Goal: Task Accomplishment & Management: Complete application form

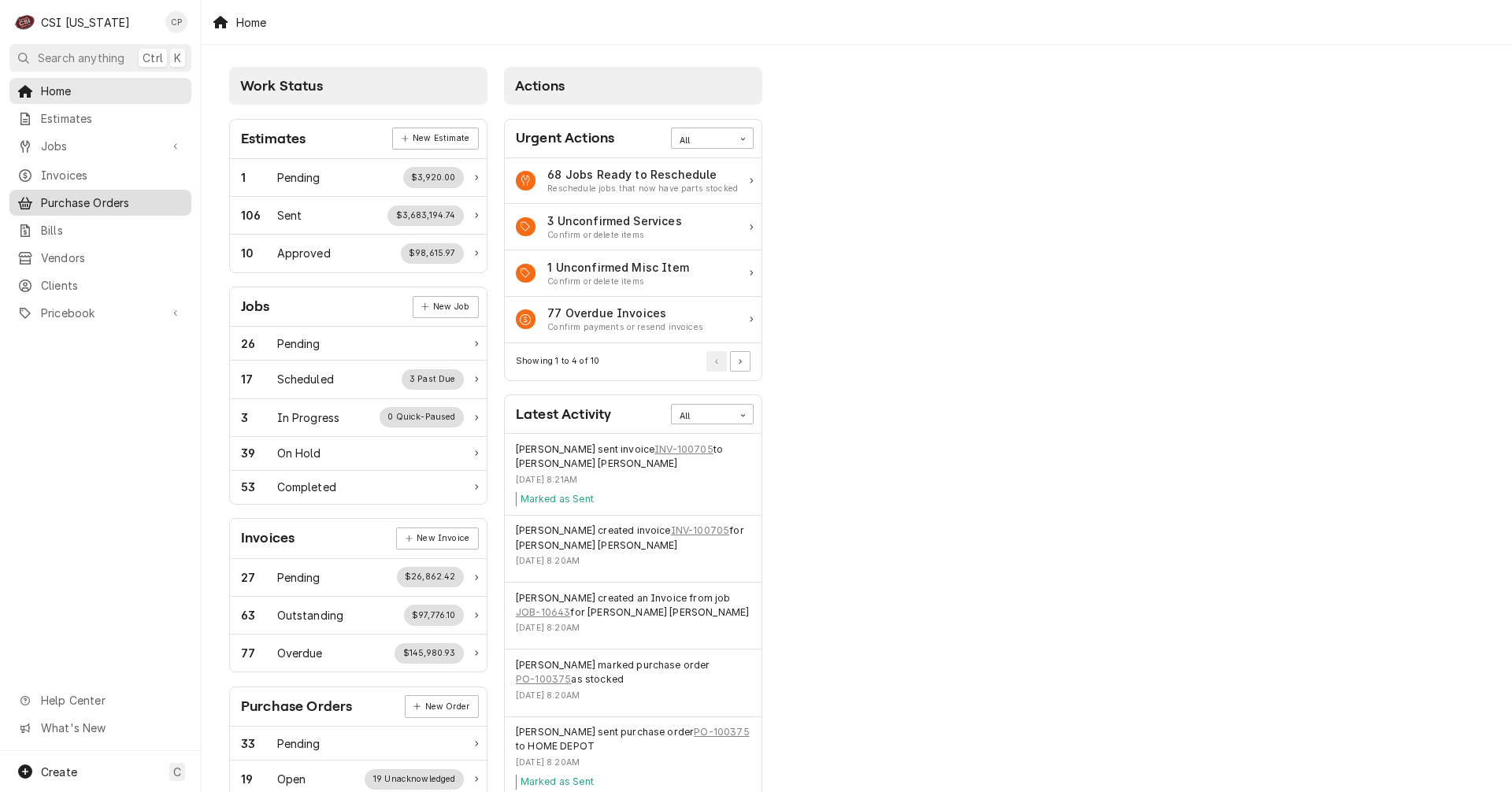
click at [95, 196] on span "Purchase Orders" at bounding box center [112, 203] width 142 height 17
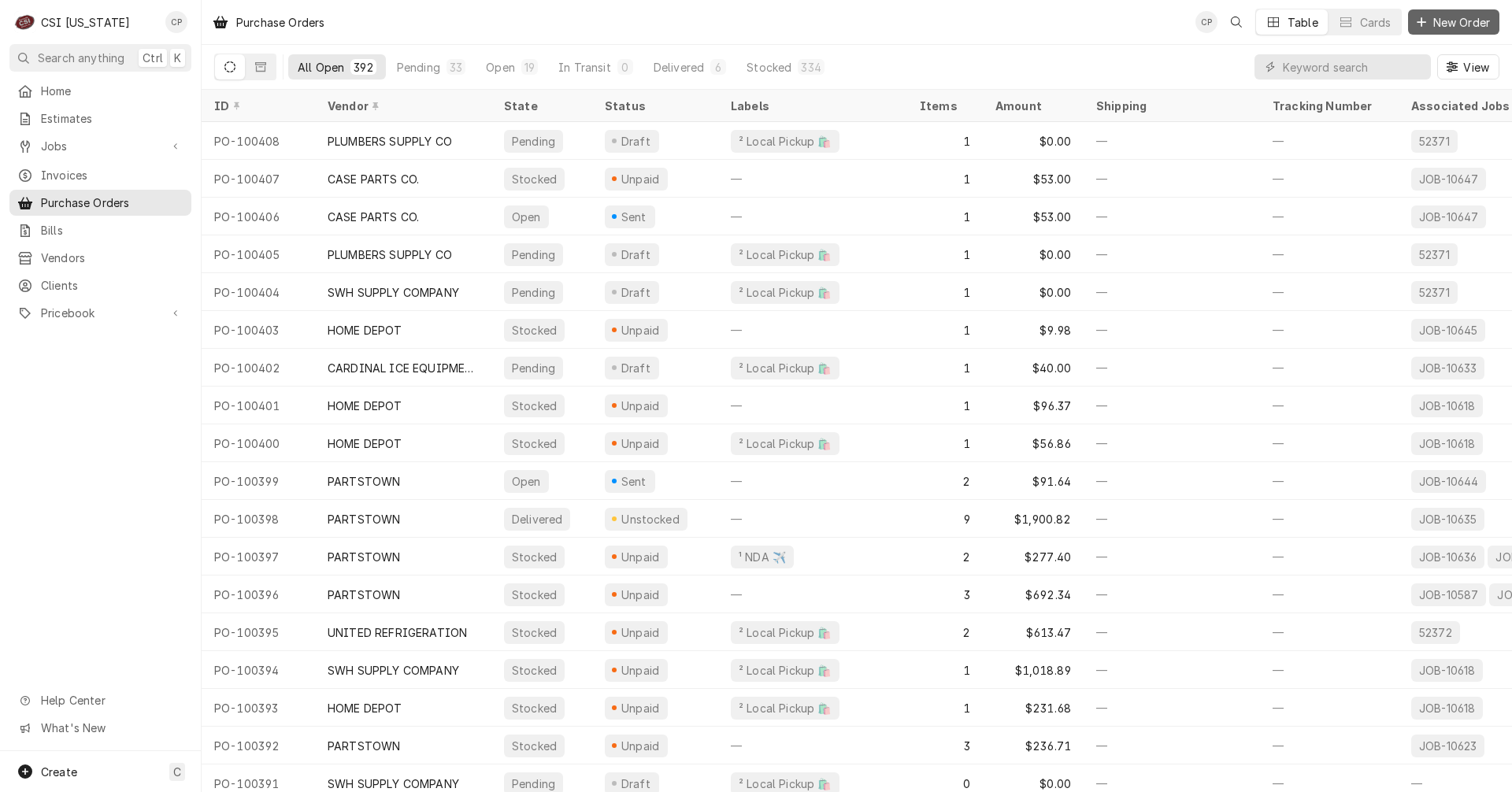
click at [1451, 19] on span "New Order" at bounding box center [1461, 22] width 63 height 17
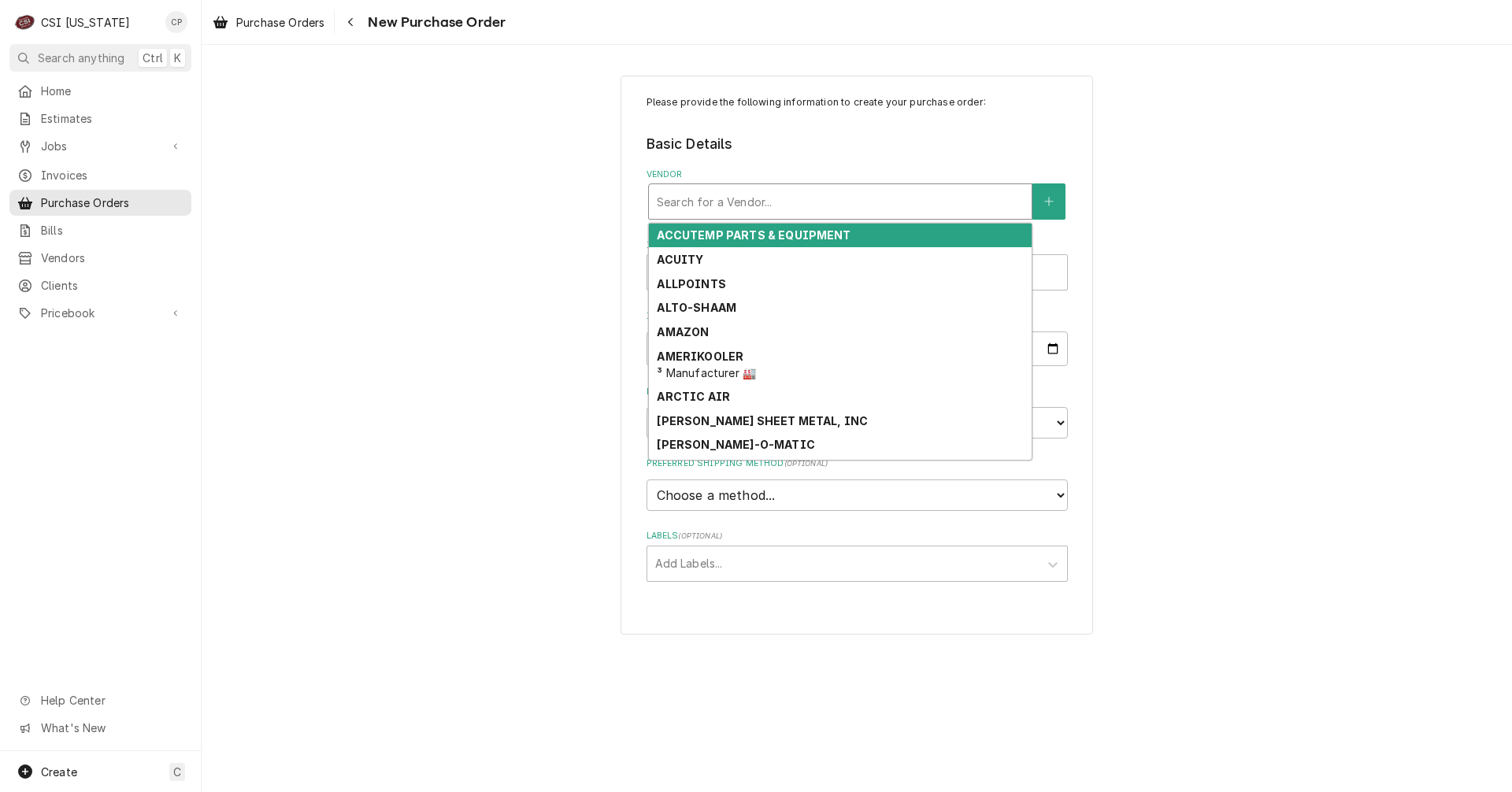
click at [744, 198] on div "Vendor" at bounding box center [840, 202] width 367 height 28
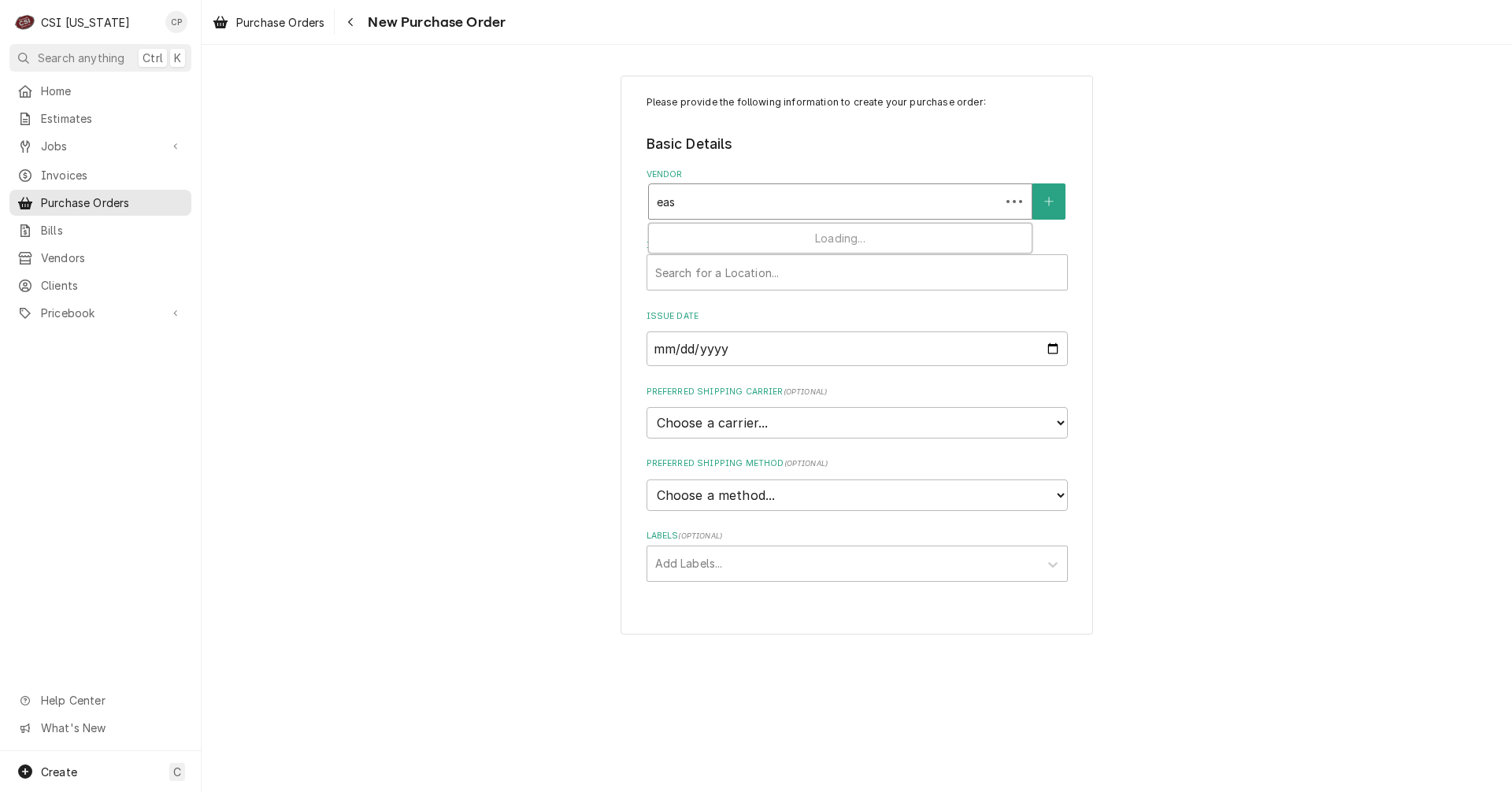
type input "east"
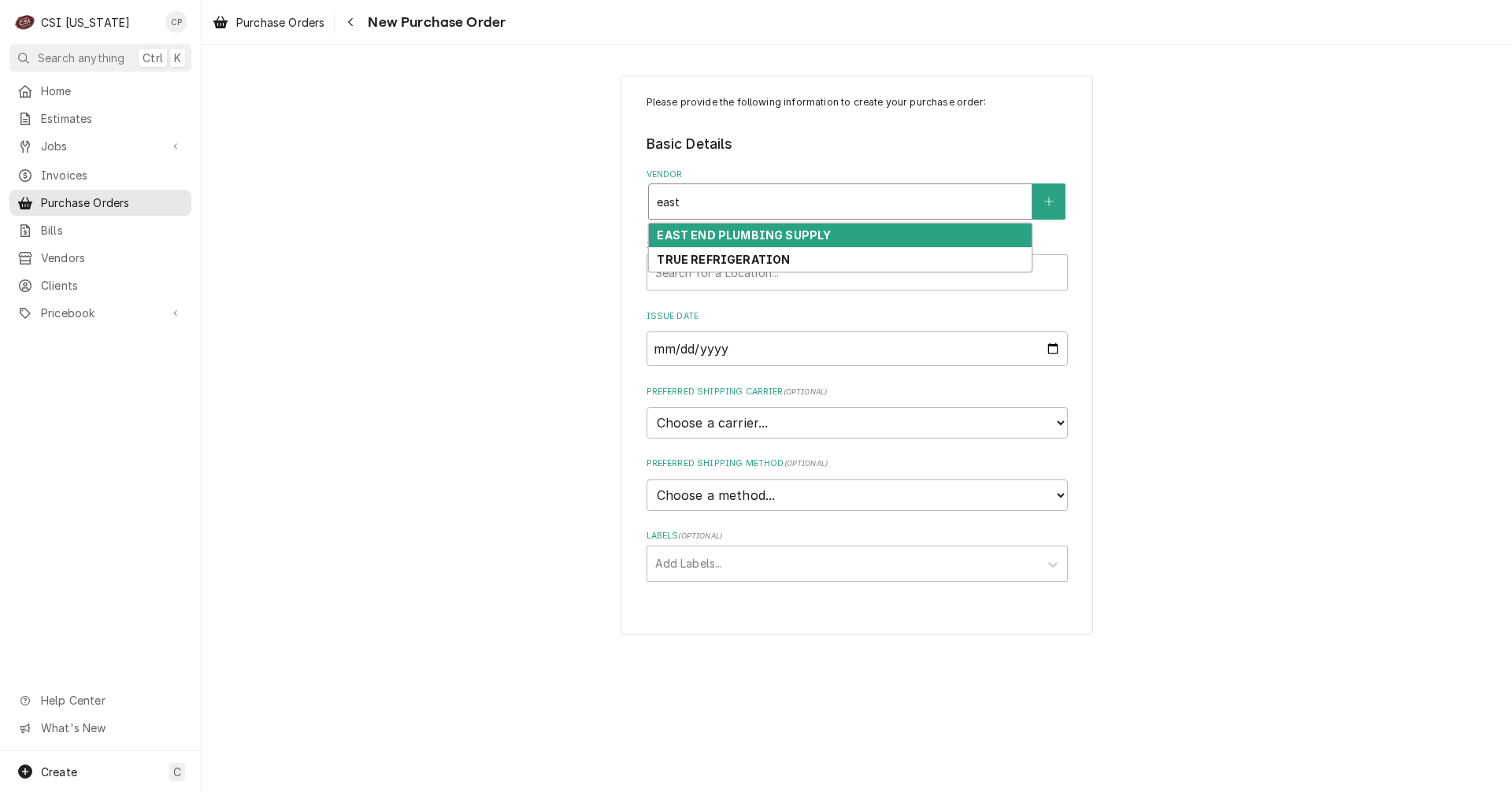
click at [751, 239] on strong "EAST END PLUMBING SUPPLY" at bounding box center [744, 235] width 174 height 13
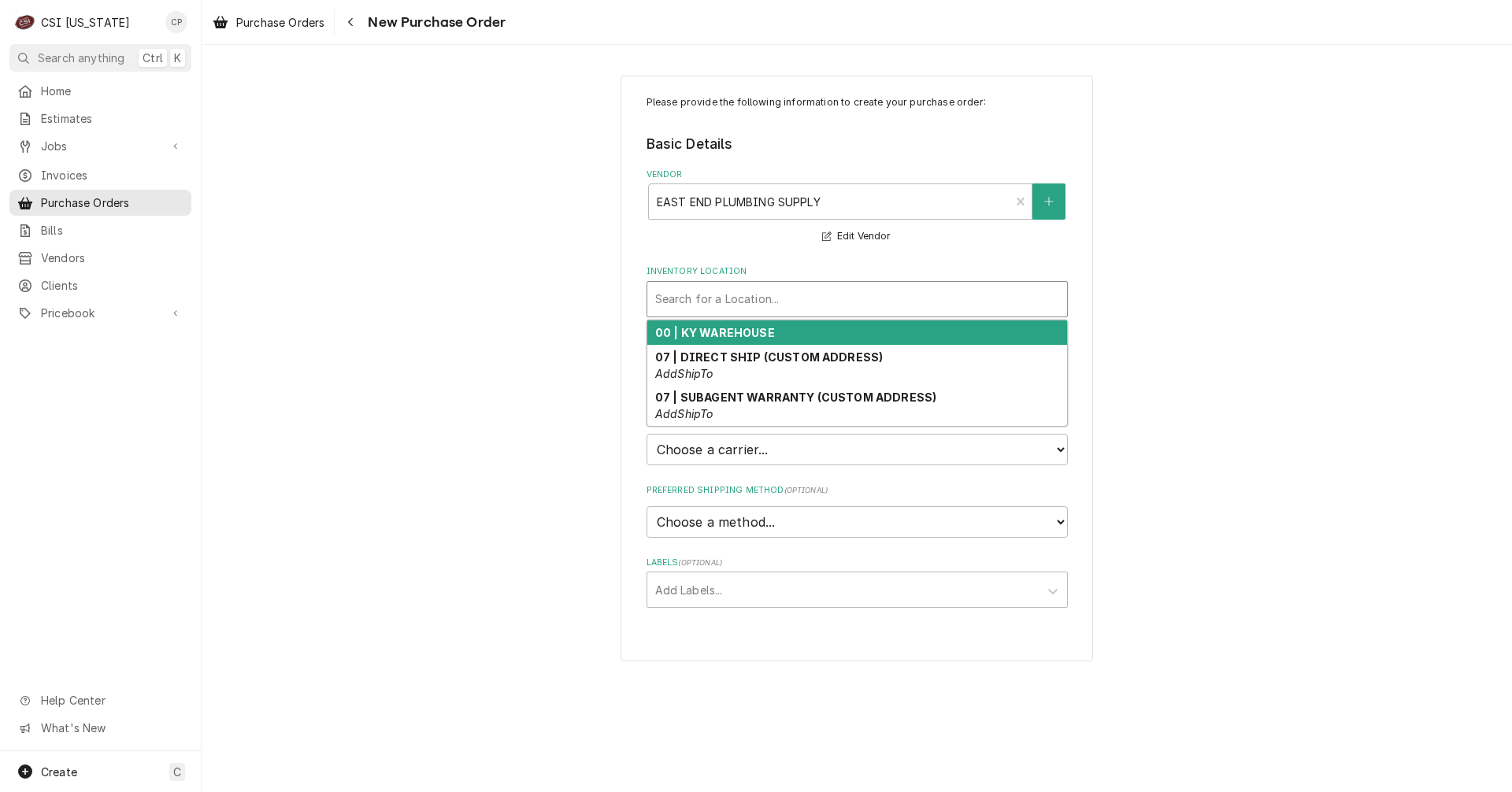
click at [748, 295] on div "Inventory Location" at bounding box center [857, 299] width 404 height 28
click at [740, 329] on strong "00 | KY WAREHOUSE" at bounding box center [715, 332] width 120 height 13
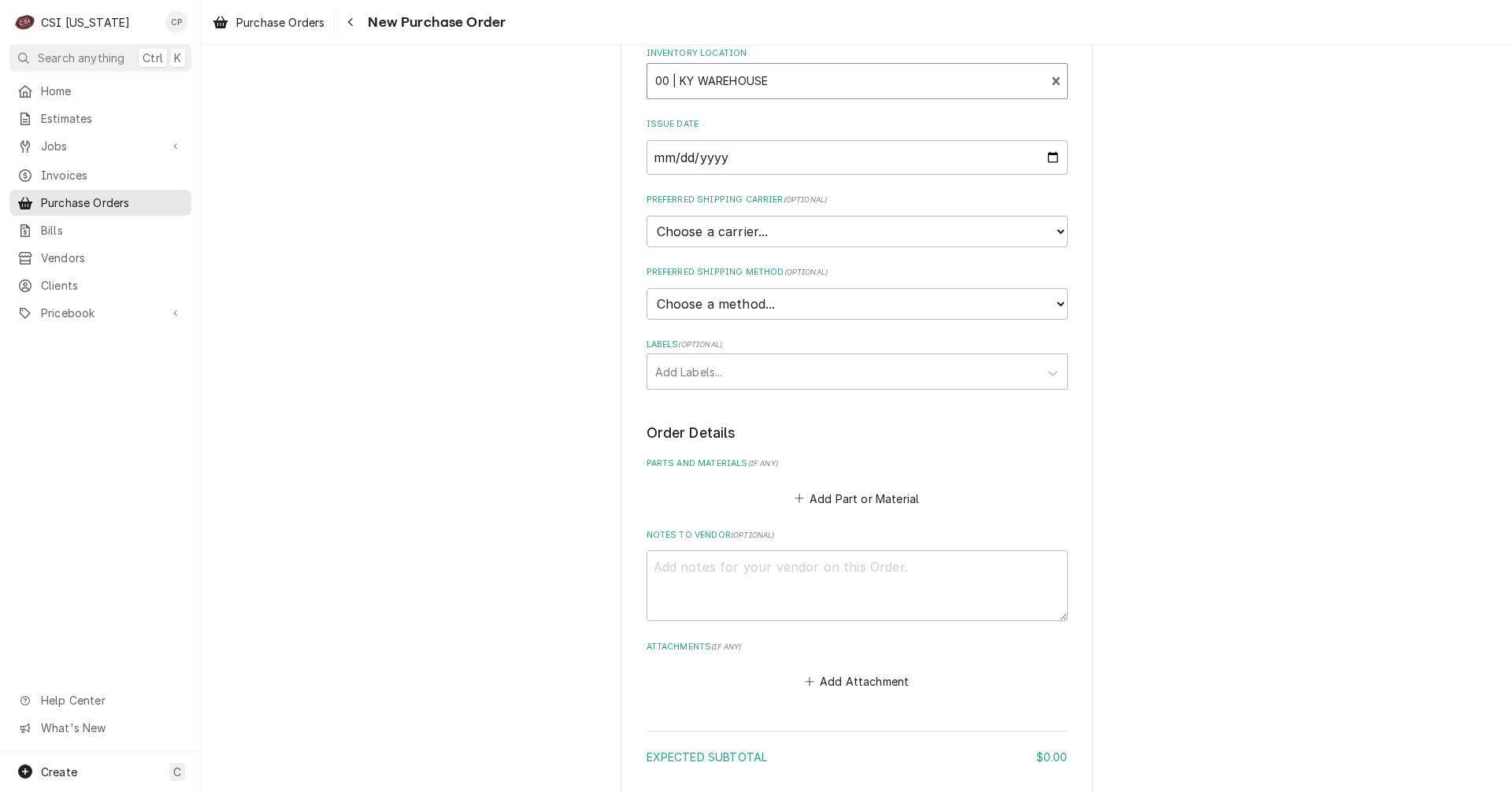
scroll to position [237, 0]
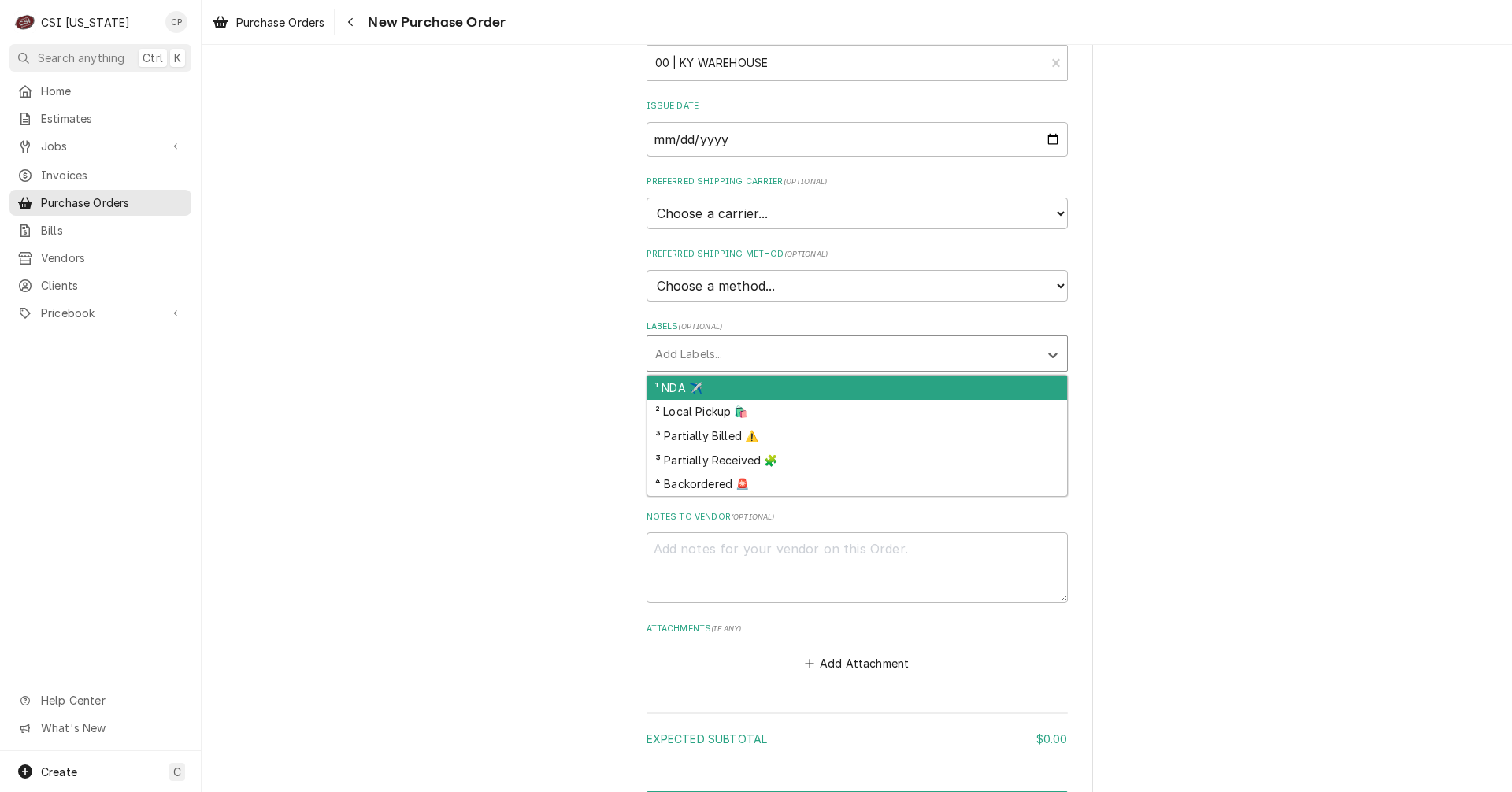
click at [716, 360] on div "Labels" at bounding box center [843, 353] width 376 height 28
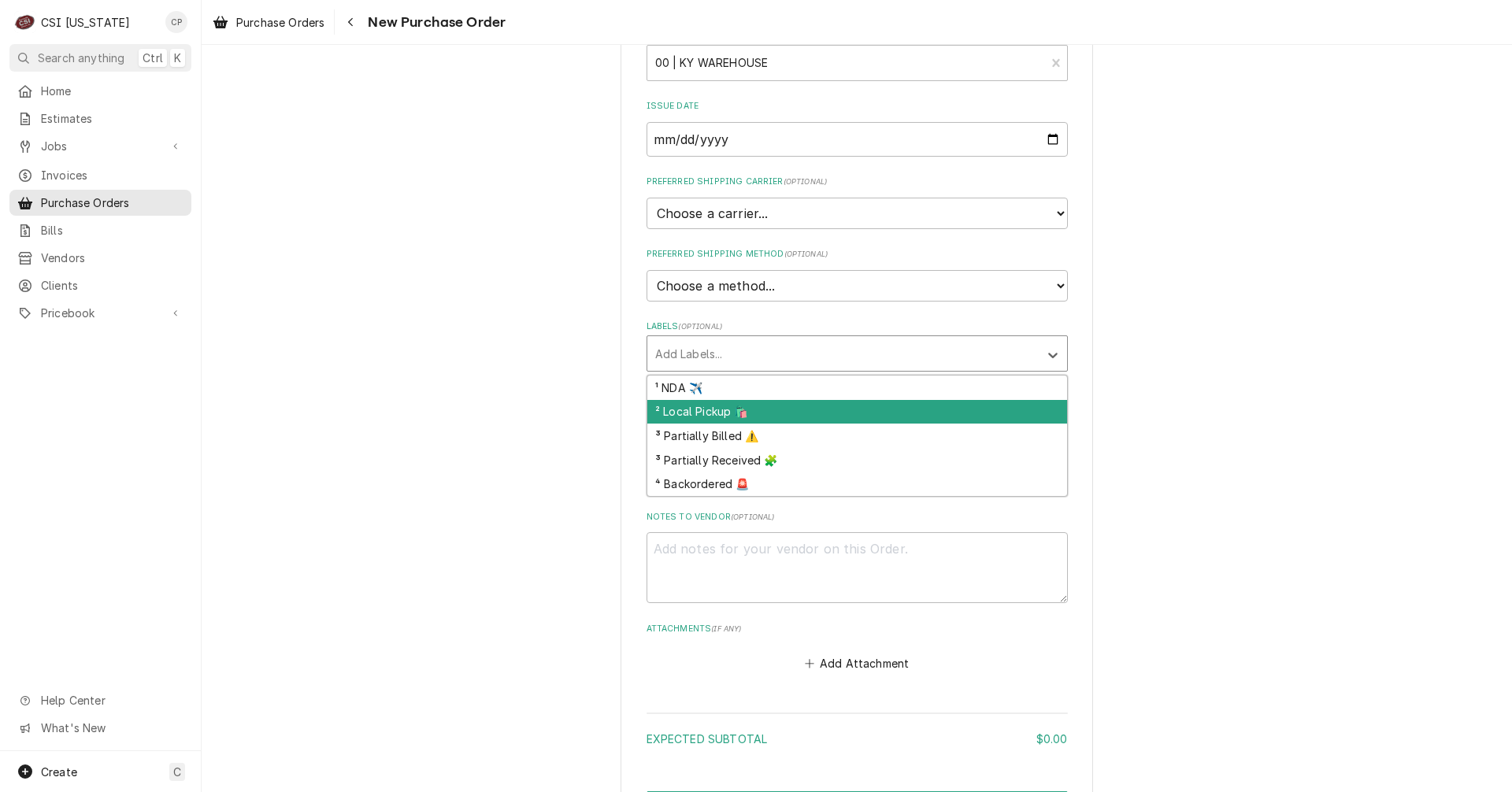
click at [699, 408] on div "² Local Pickup 🛍️" at bounding box center [858, 412] width 420 height 24
type textarea "x"
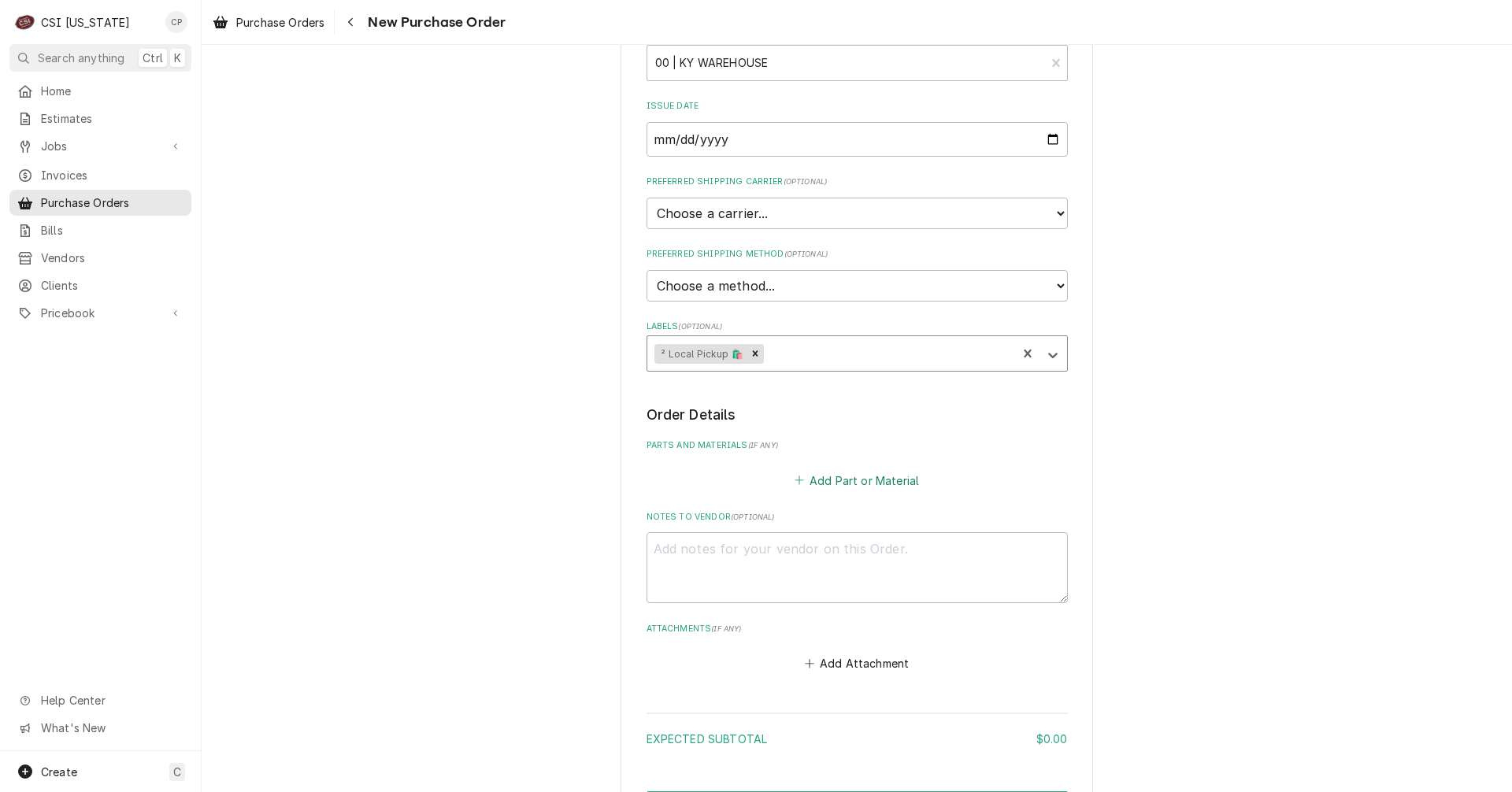
click at [888, 485] on button "Add Part or Material" at bounding box center [857, 481] width 130 height 22
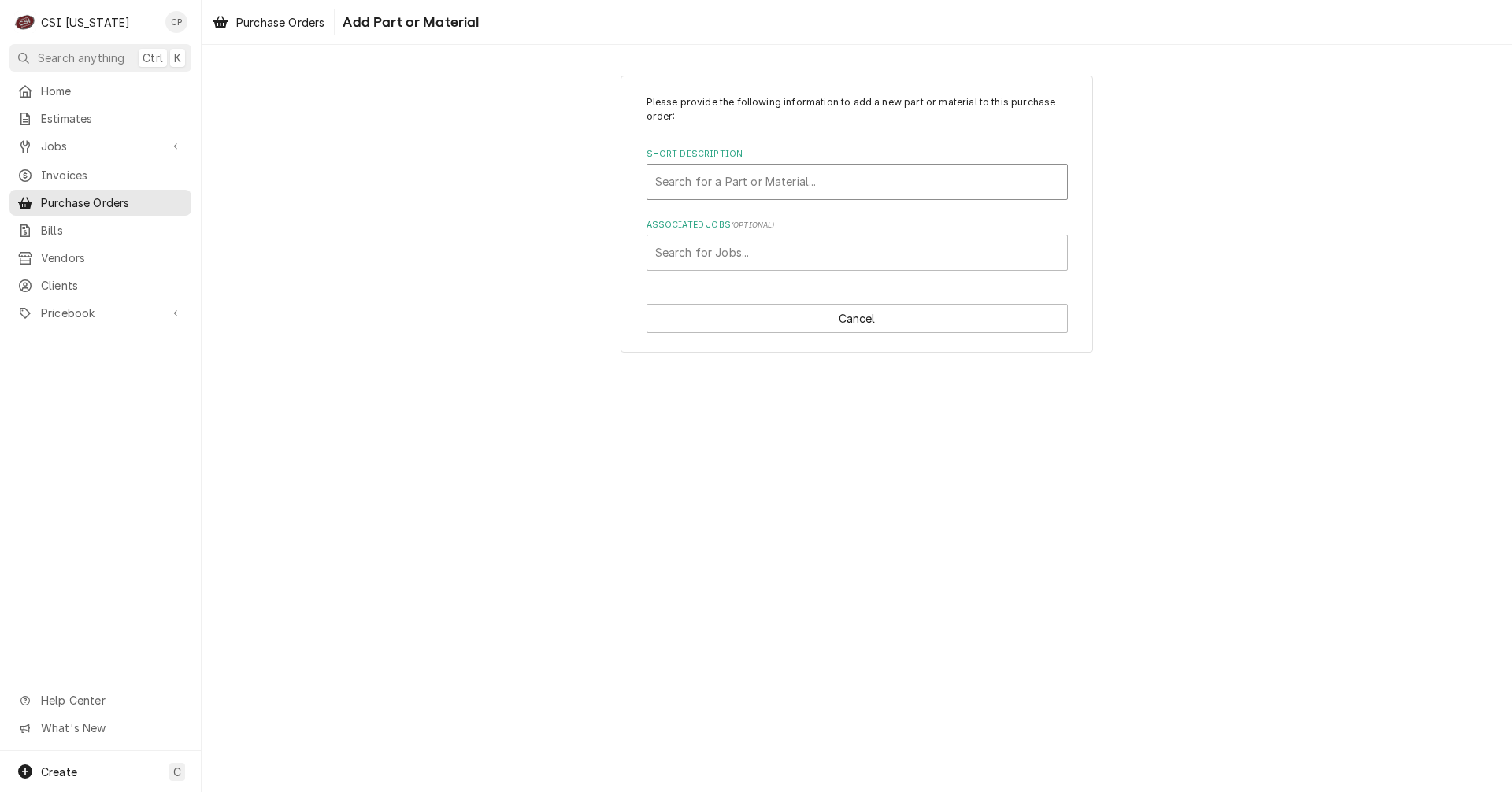
click at [737, 183] on div "Short Description" at bounding box center [857, 182] width 404 height 28
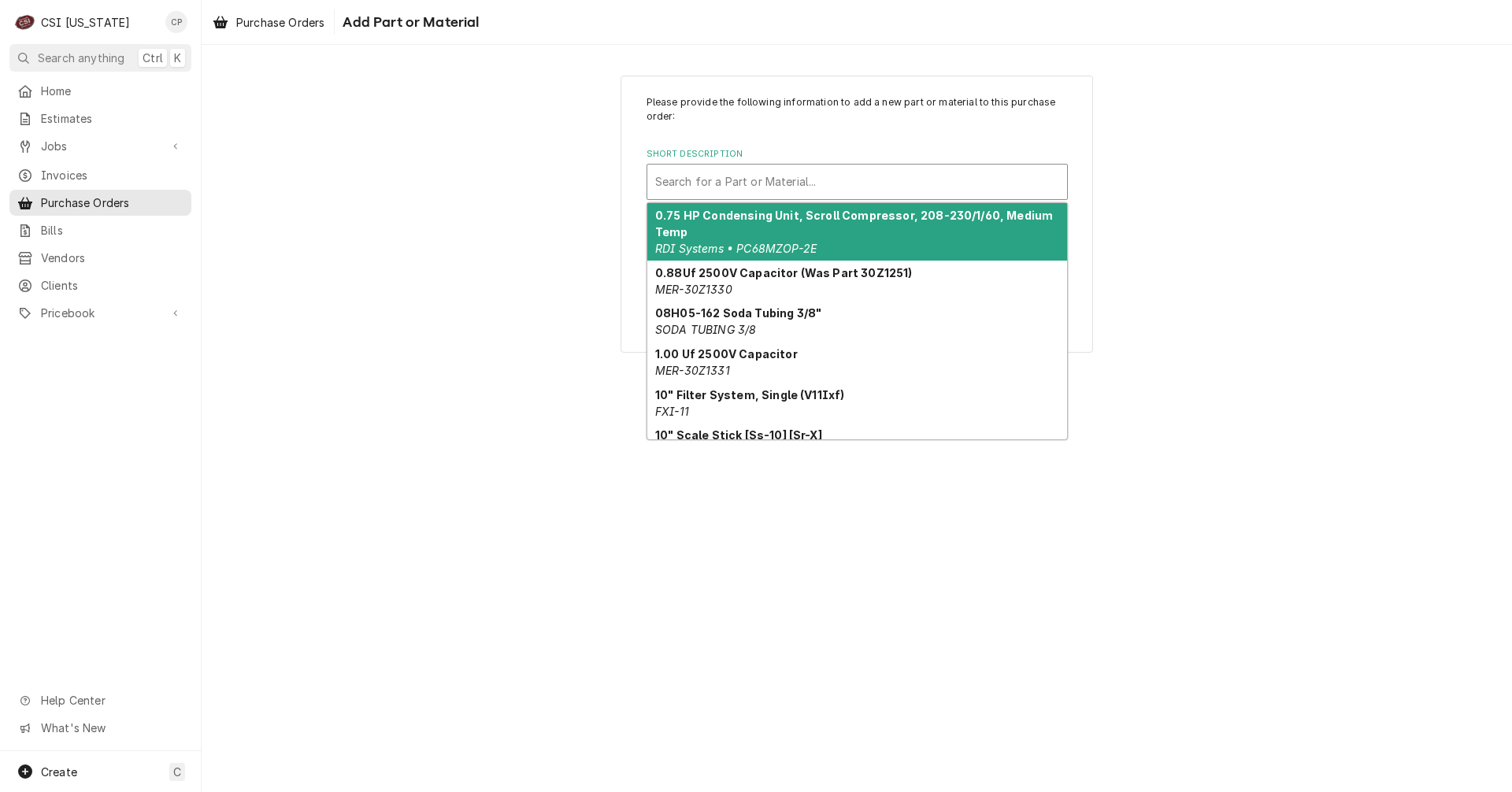
type input "w"
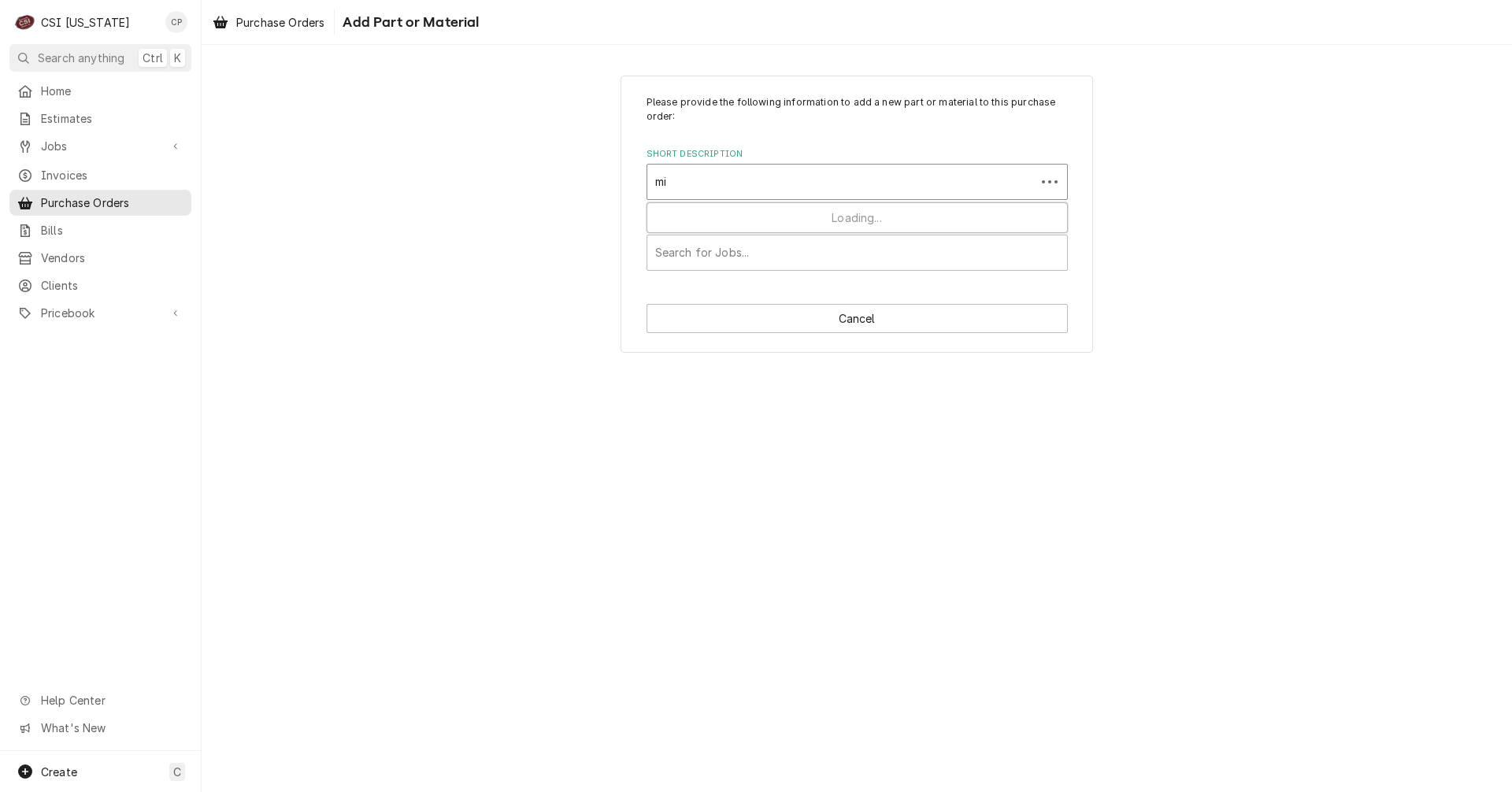
type input "mis"
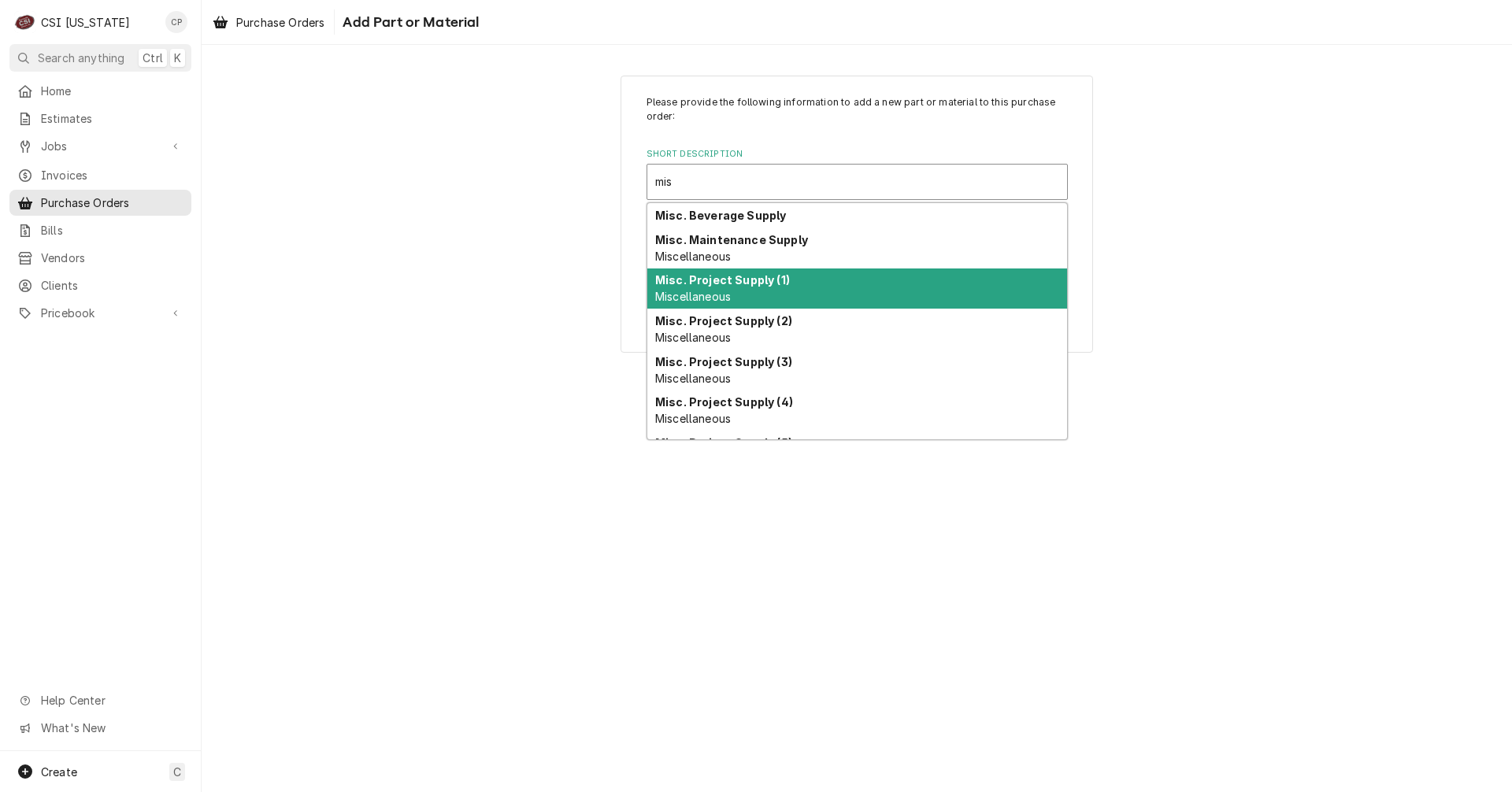
click at [767, 285] on strong "Misc. Project Supply (1)" at bounding box center [722, 279] width 134 height 13
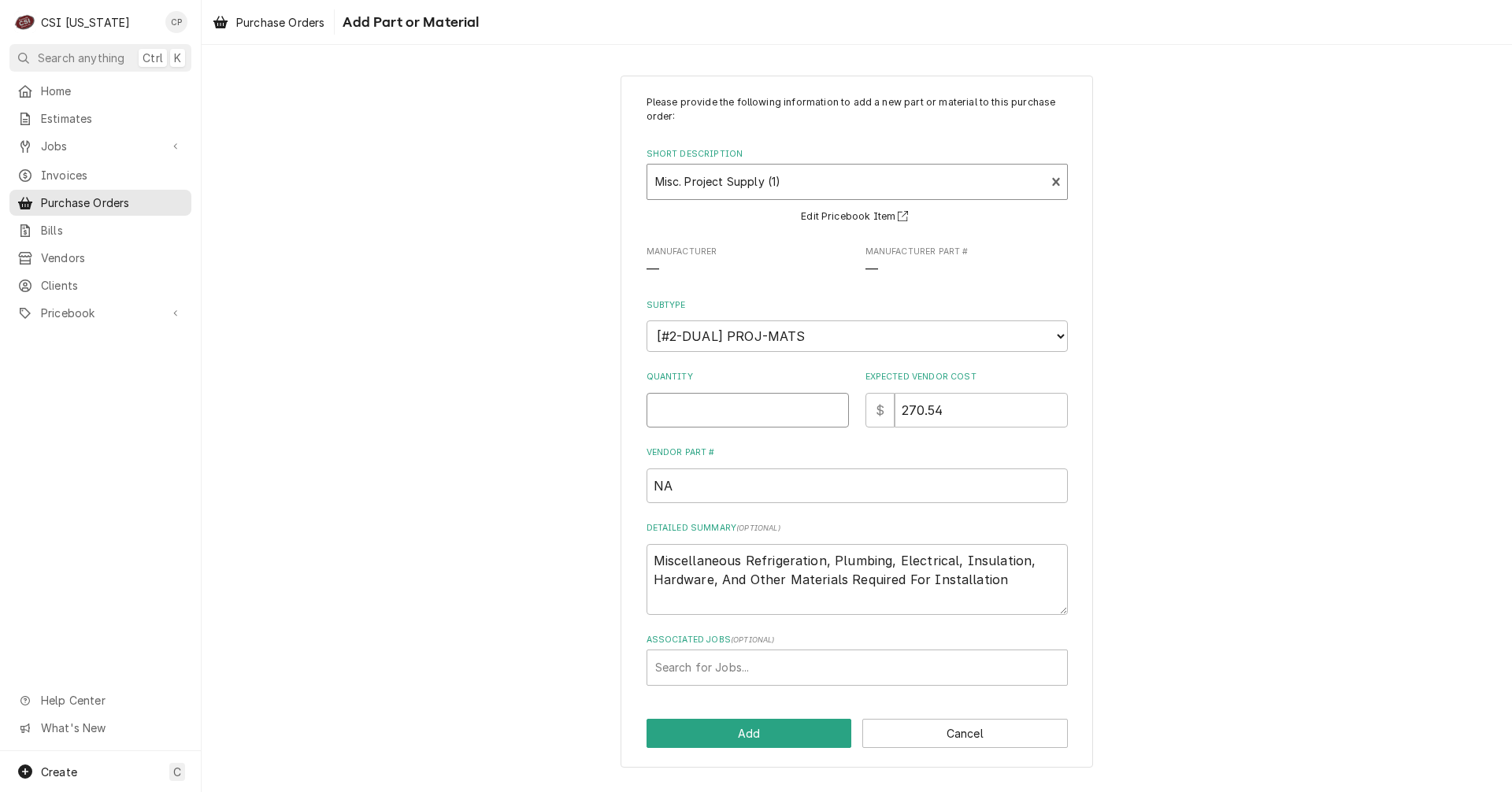
click at [748, 422] on input "Quantity" at bounding box center [748, 410] width 202 height 35
type textarea "x"
type input "1"
type textarea "x"
type input "0"
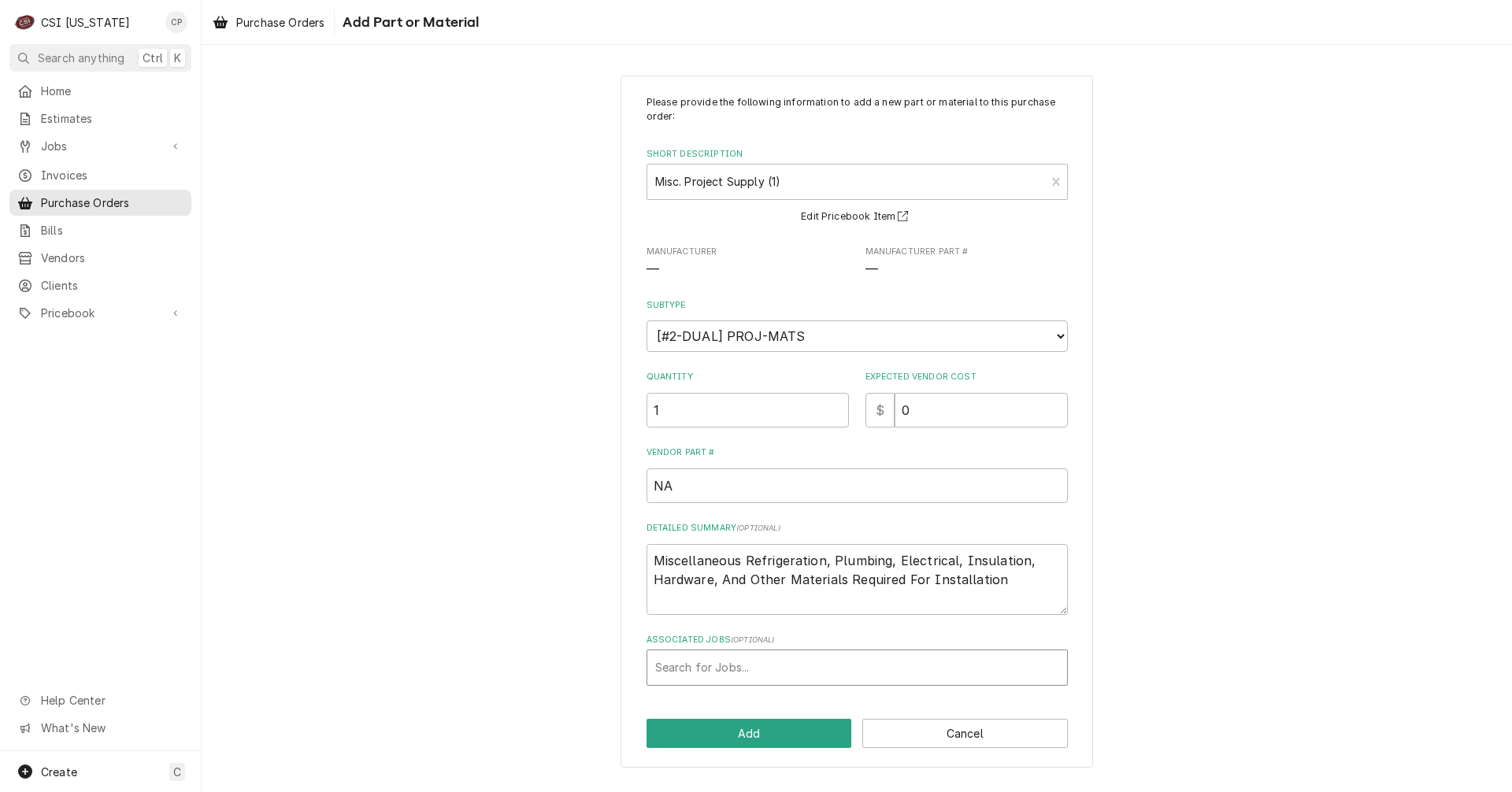
click at [768, 662] on div "Associated Jobs" at bounding box center [857, 668] width 404 height 28
click at [724, 531] on div "Please provide the following information to add a new part or material to this …" at bounding box center [858, 391] width 422 height 591
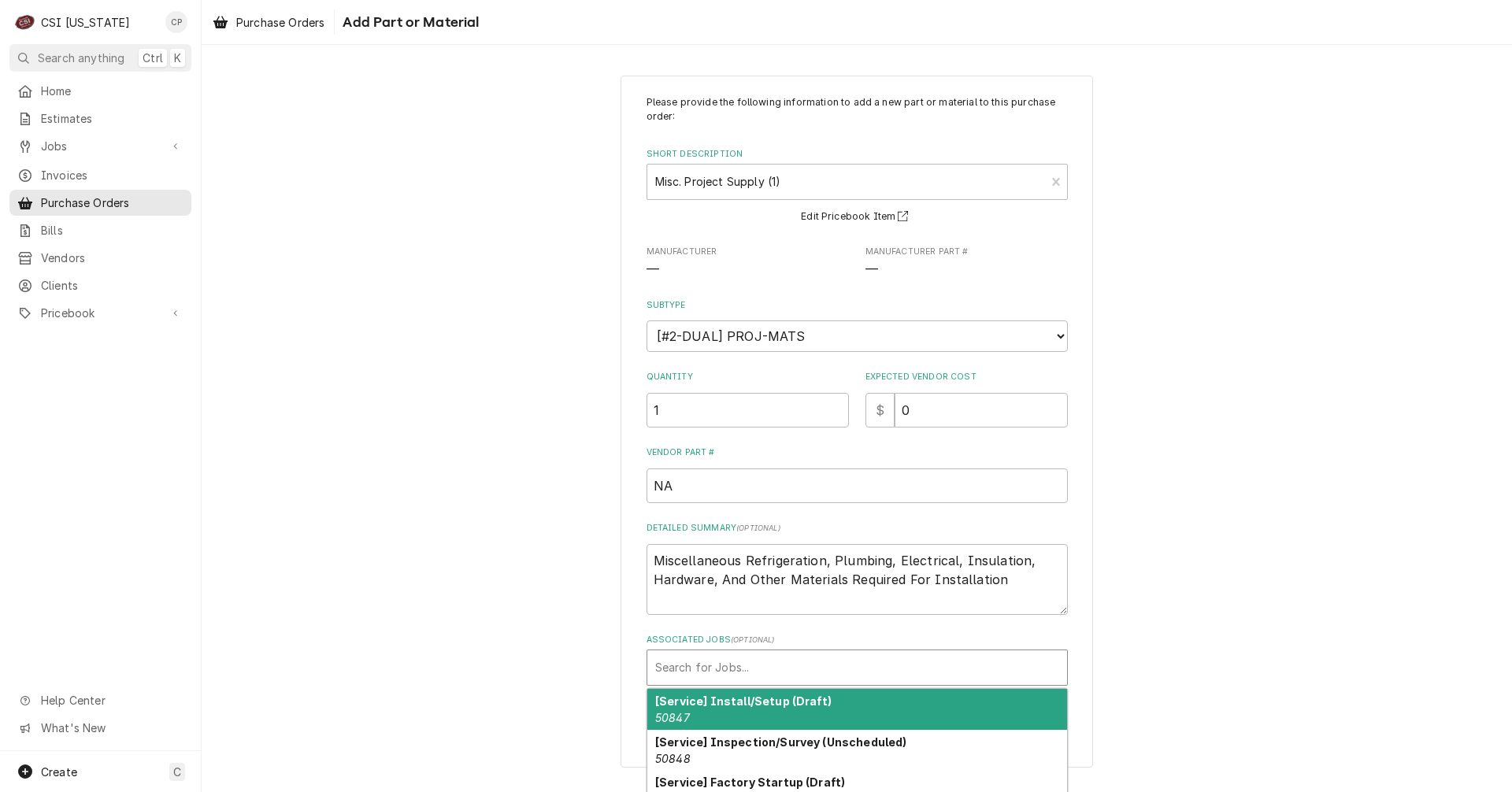
click at [720, 670] on div "Associated Jobs" at bounding box center [857, 668] width 404 height 28
type input "chi"
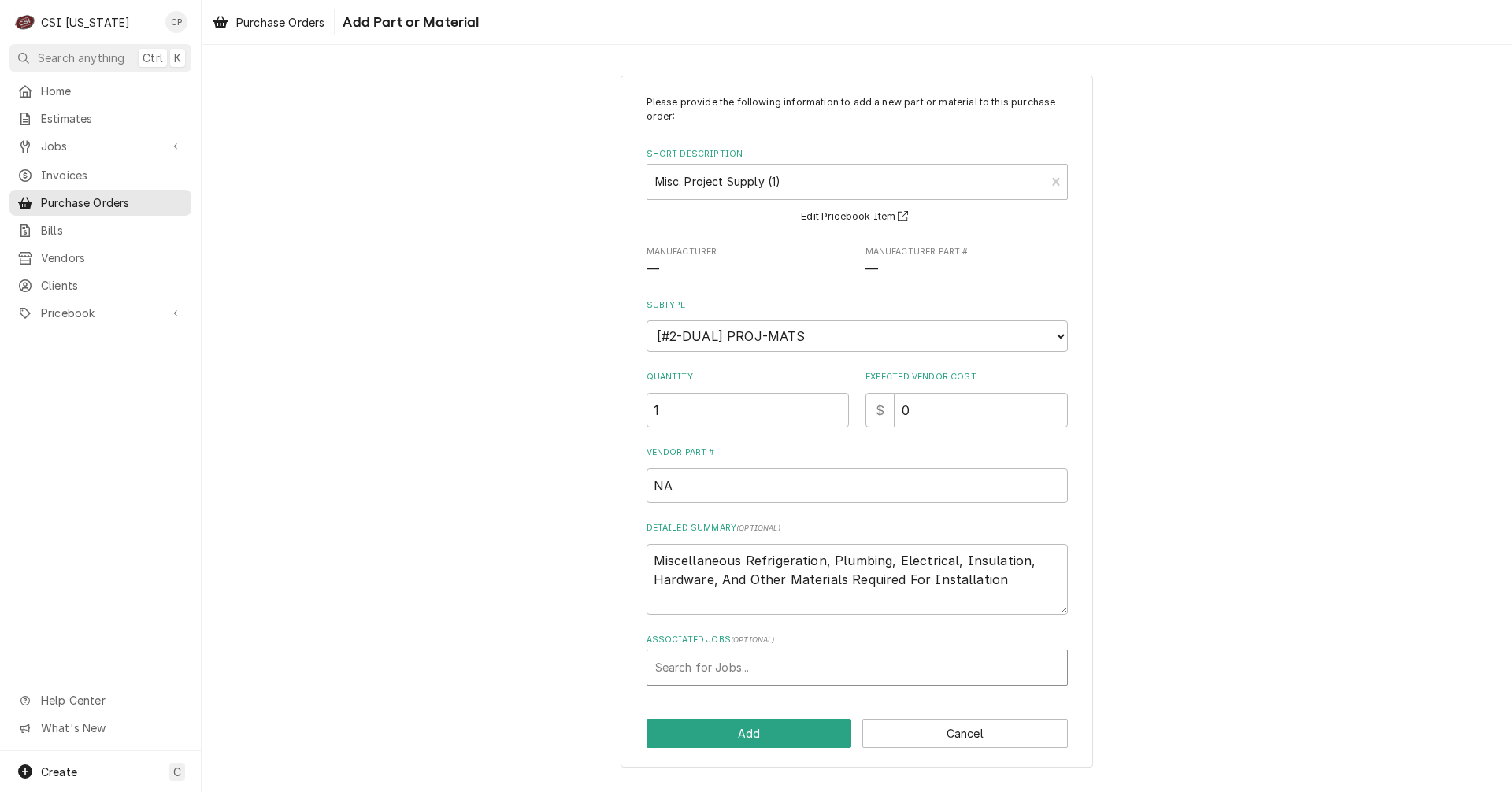
click at [746, 658] on div "Associated Jobs" at bounding box center [857, 668] width 404 height 28
type input "chipotle"
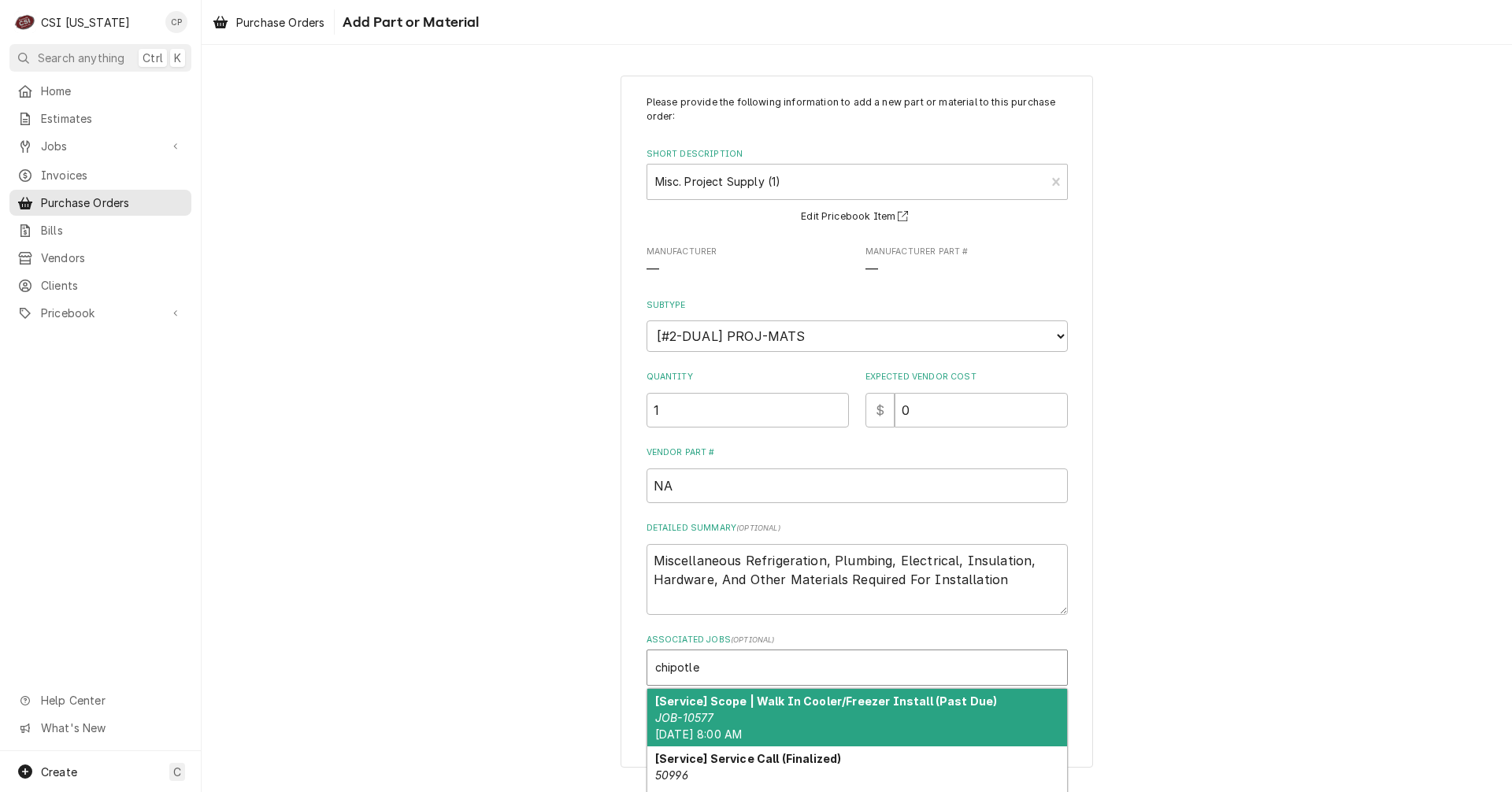
click at [785, 716] on div "[Service] Scope | Walk In Cooler/Freezer Install (Past Due) JOB-10577 Tue, Sep …" at bounding box center [858, 717] width 420 height 58
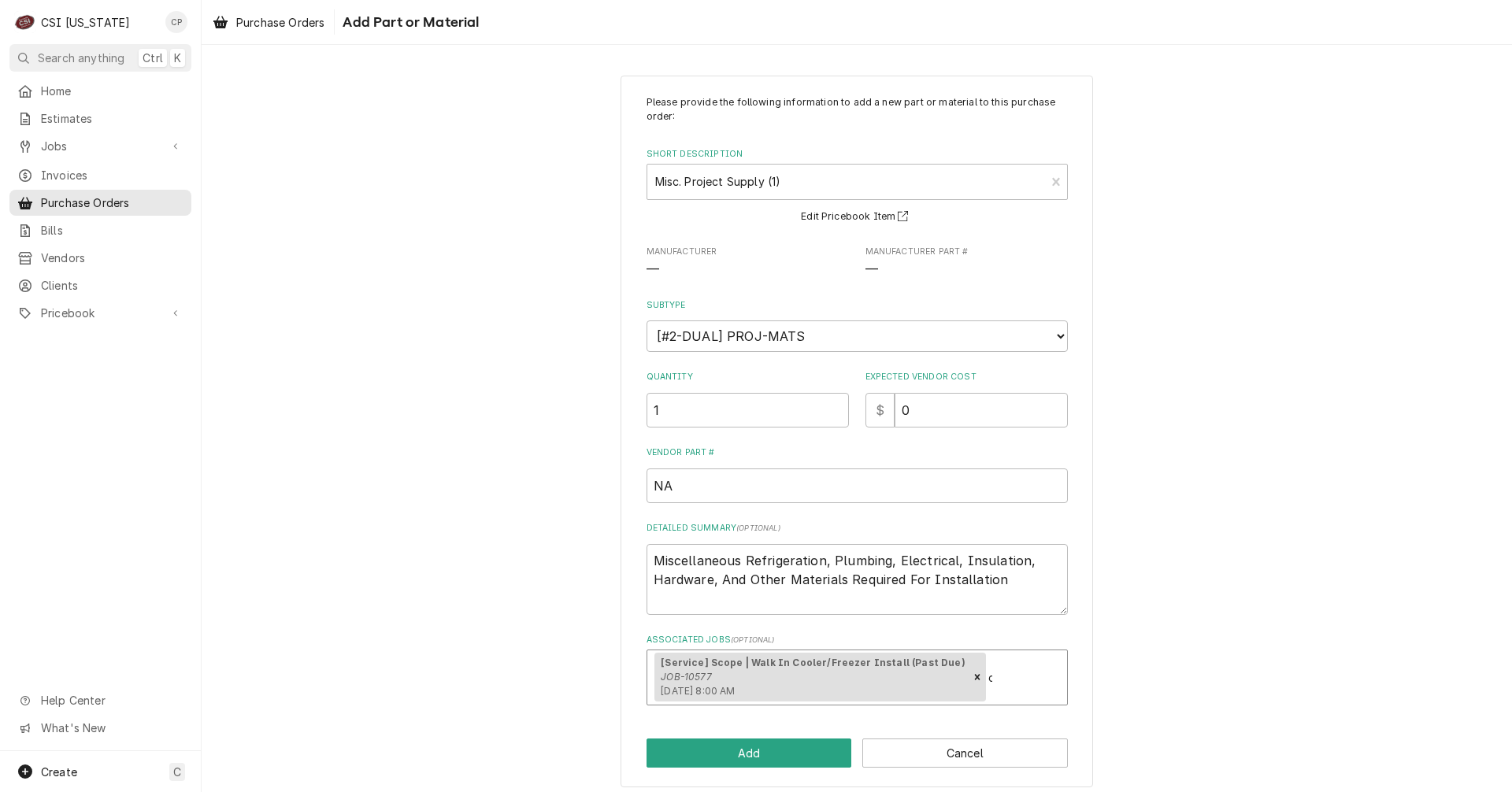
type textarea "x"
click at [769, 762] on button "Add" at bounding box center [749, 753] width 206 height 29
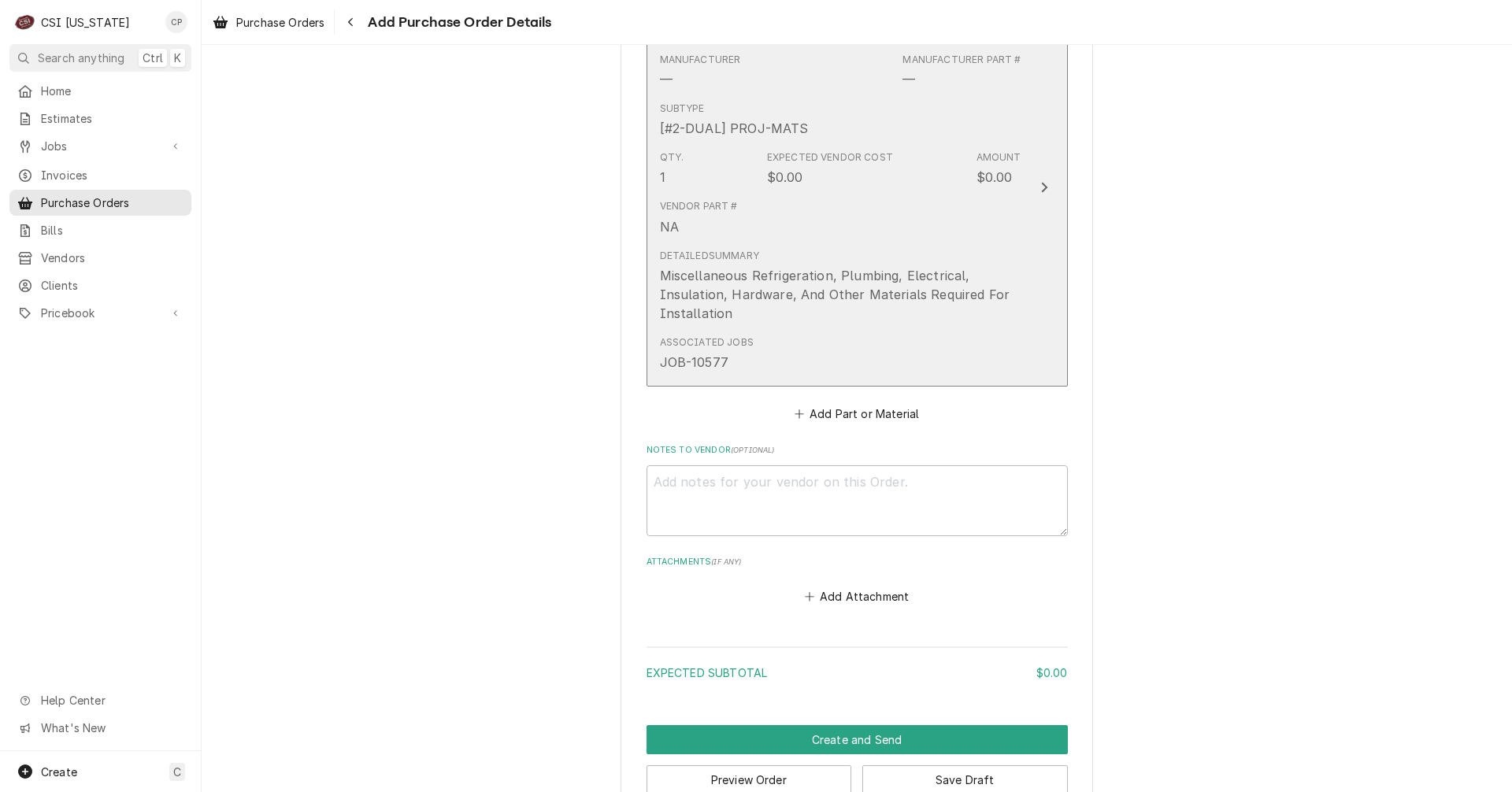
scroll to position [745, 0]
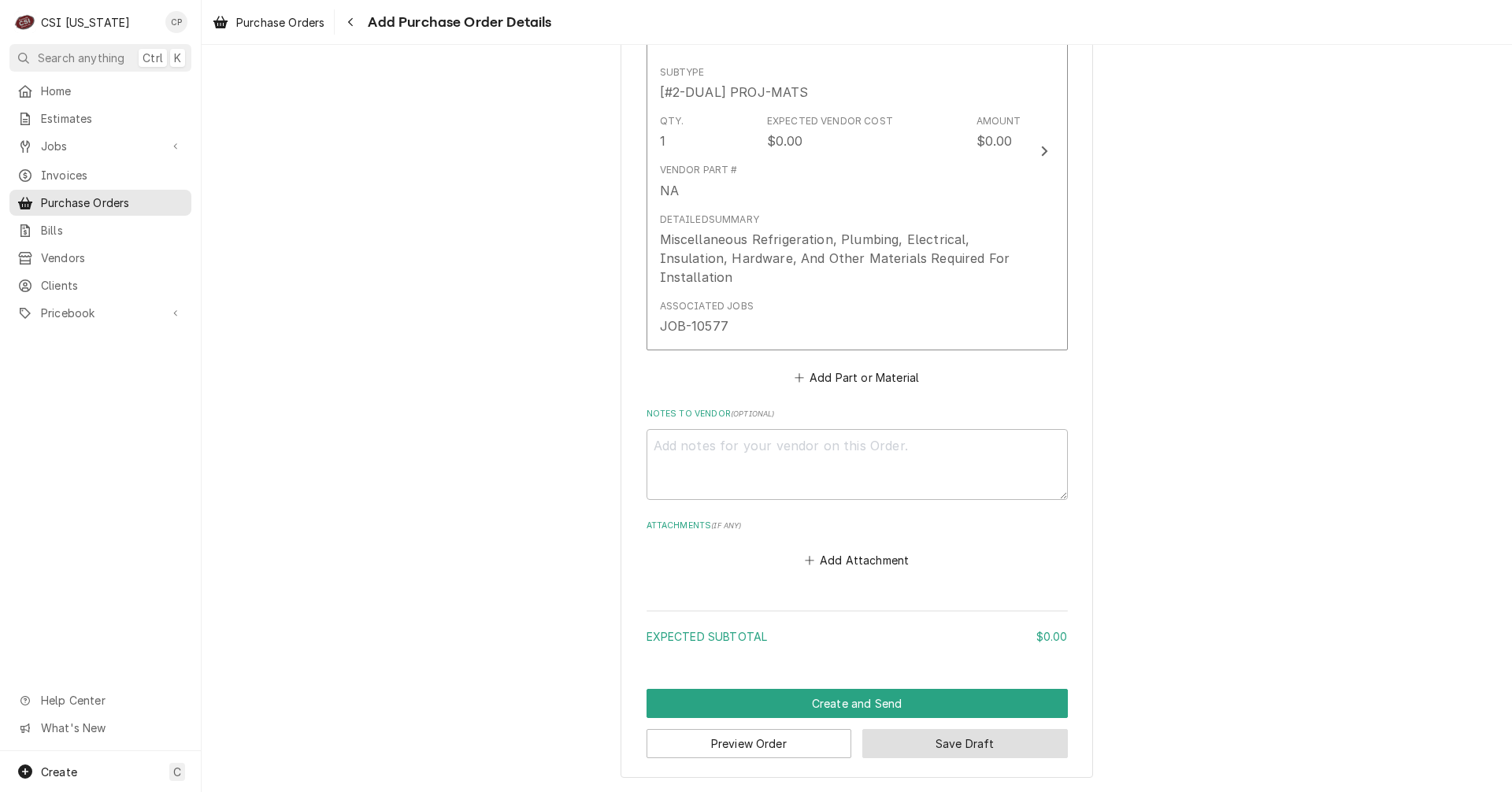
click at [969, 750] on button "Save Draft" at bounding box center [965, 744] width 206 height 29
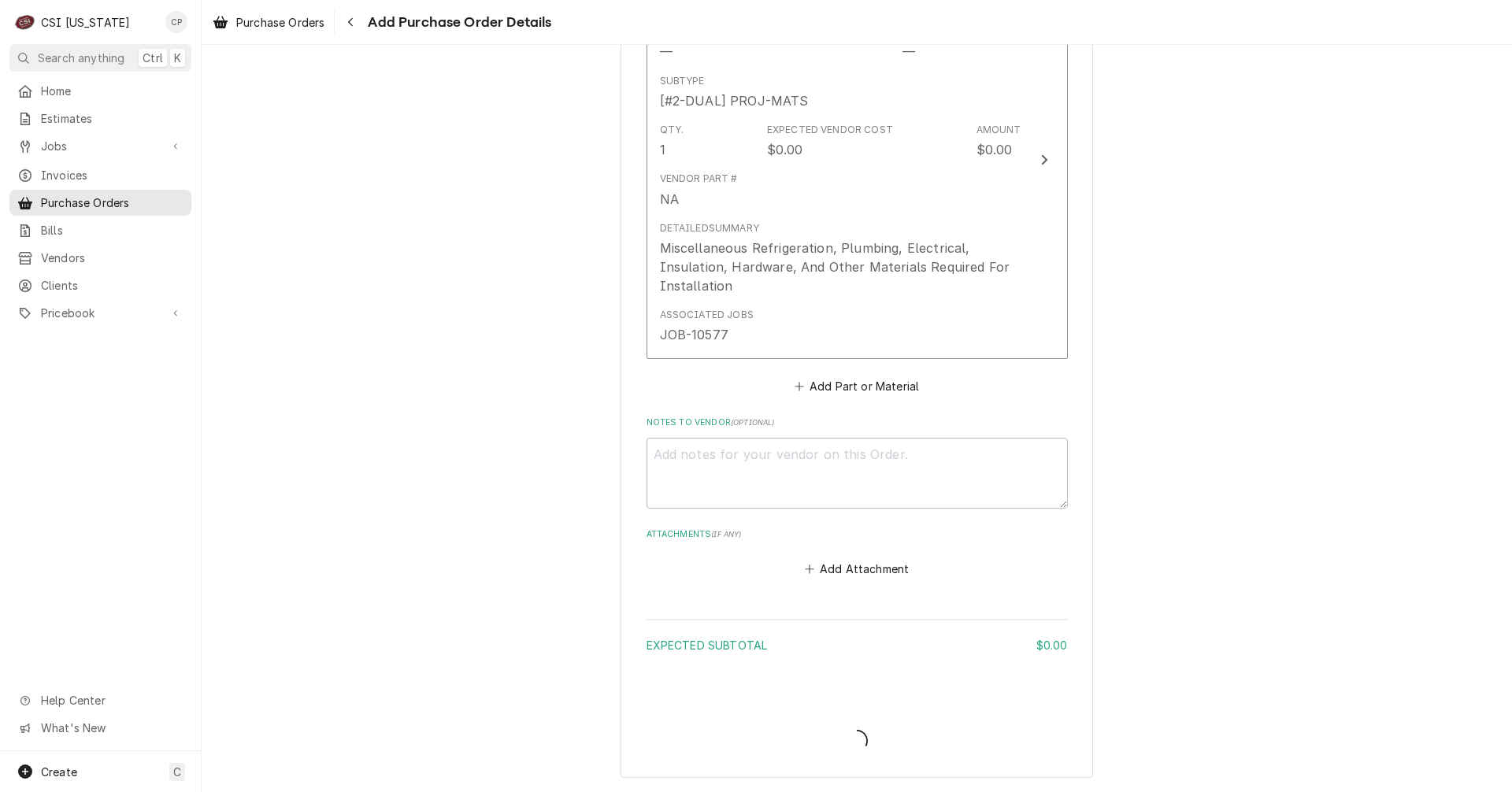
scroll to position [737, 0]
type textarea "x"
